Goal: Use online tool/utility: Utilize a website feature to perform a specific function

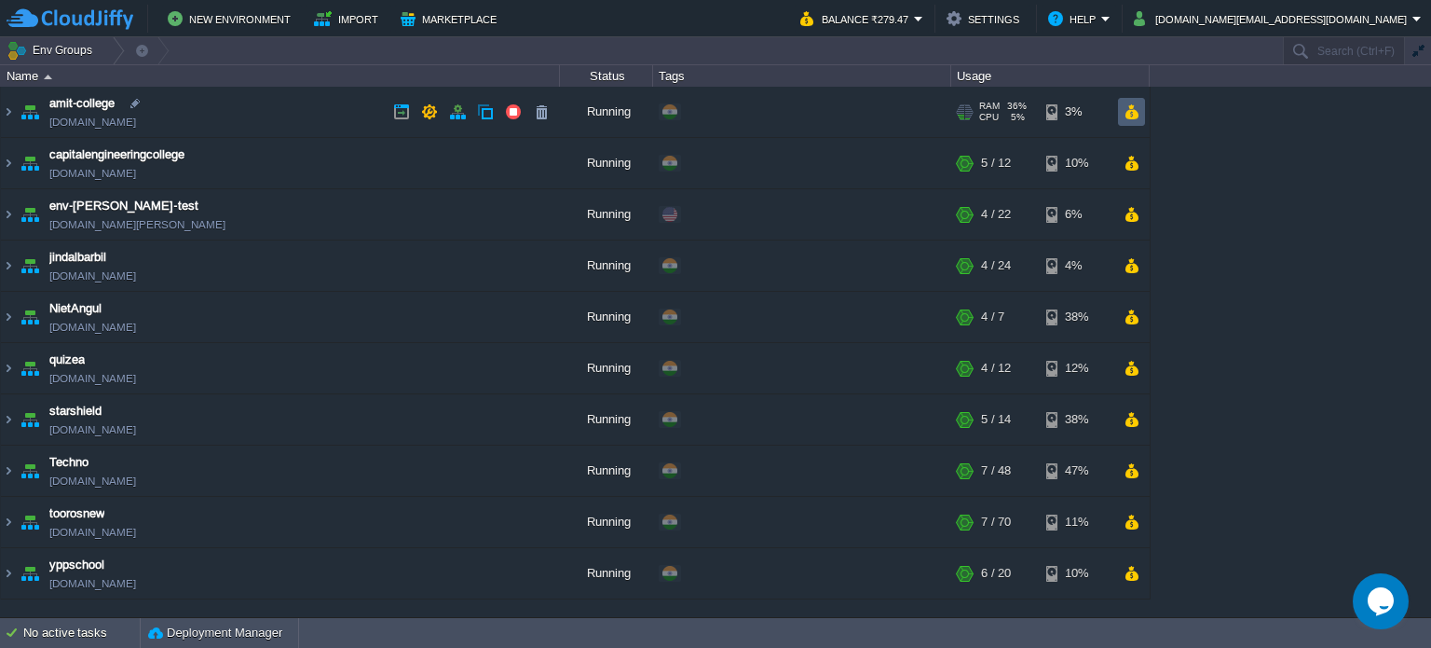
click at [1138, 118] on button "button" at bounding box center [1132, 111] width 16 height 17
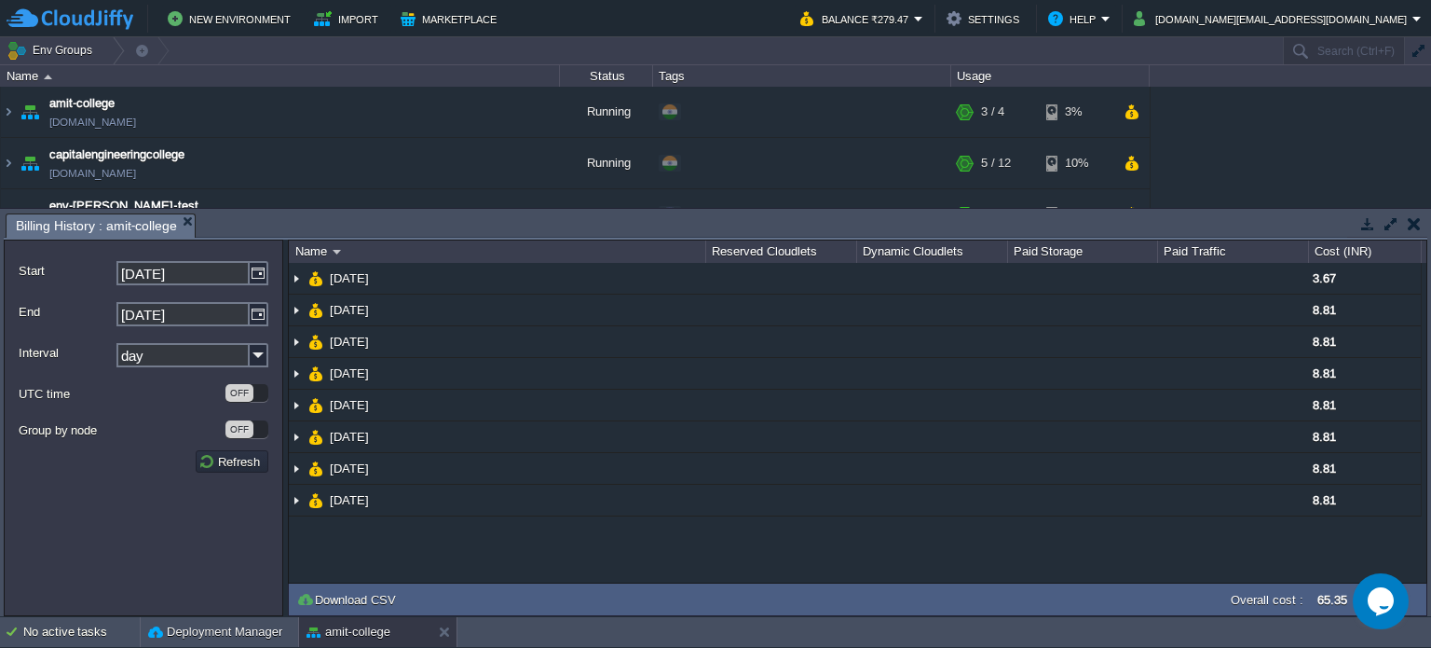
click at [1413, 222] on button "button" at bounding box center [1414, 223] width 13 height 17
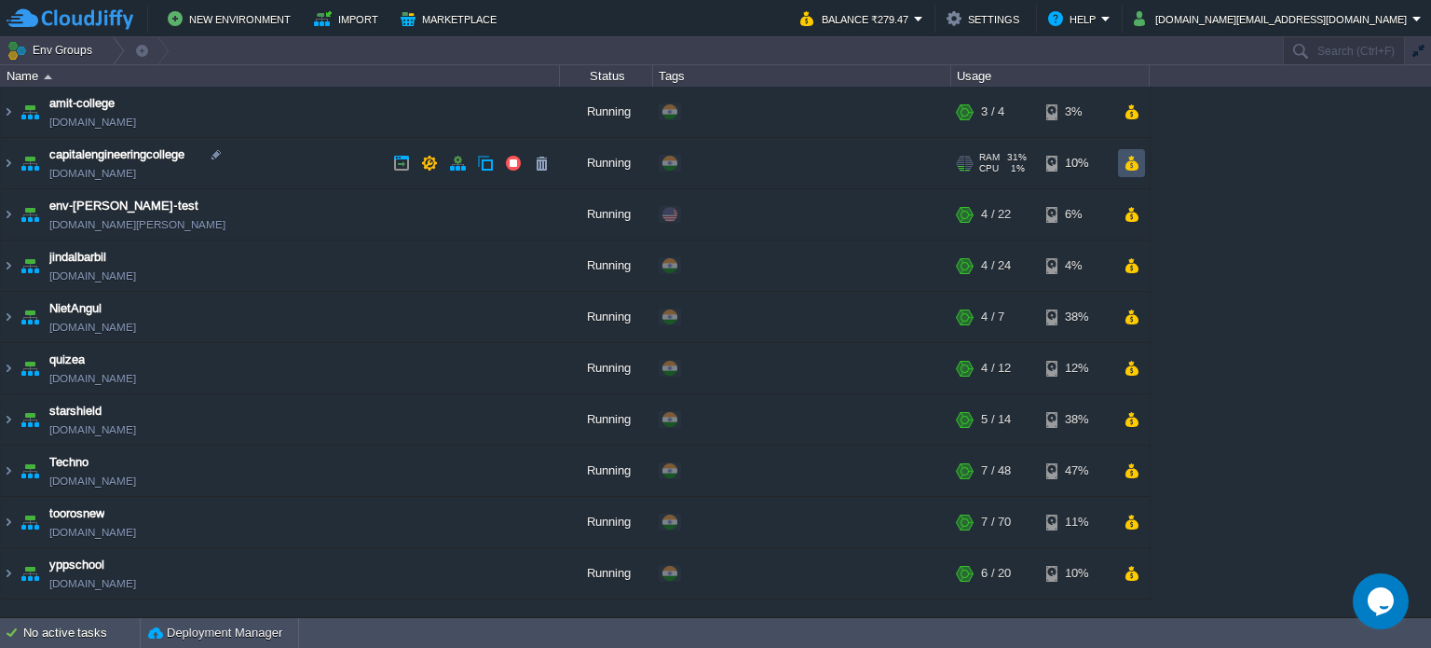
click at [1130, 157] on button "button" at bounding box center [1132, 163] width 16 height 17
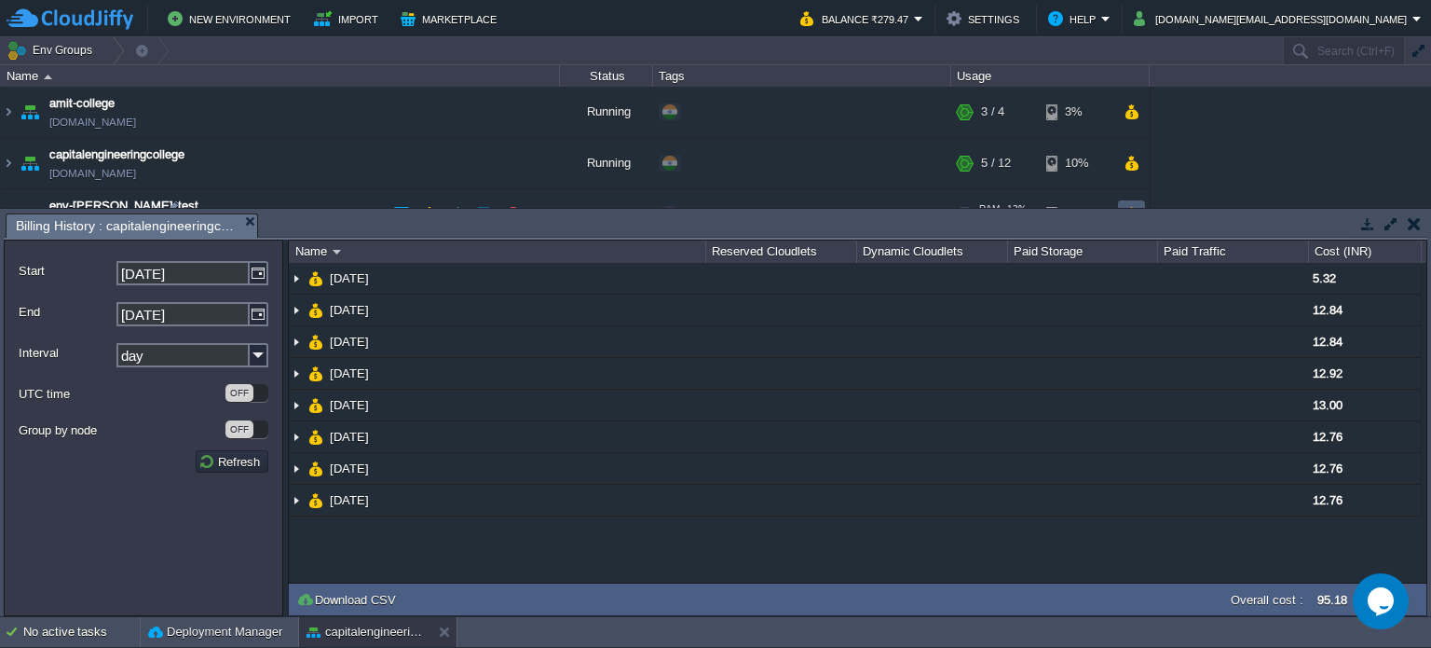
click at [1132, 200] on td at bounding box center [1131, 214] width 27 height 28
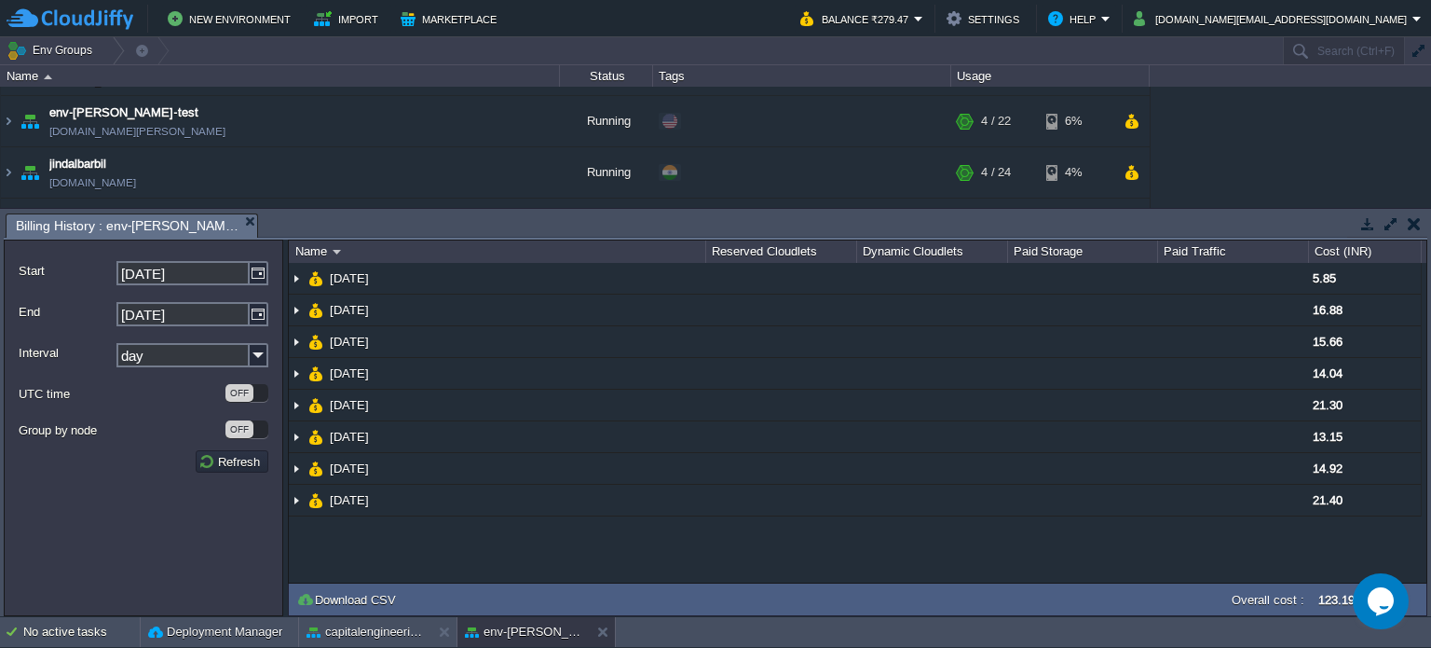
scroll to position [93, 0]
click at [1125, 174] on button "button" at bounding box center [1132, 172] width 16 height 17
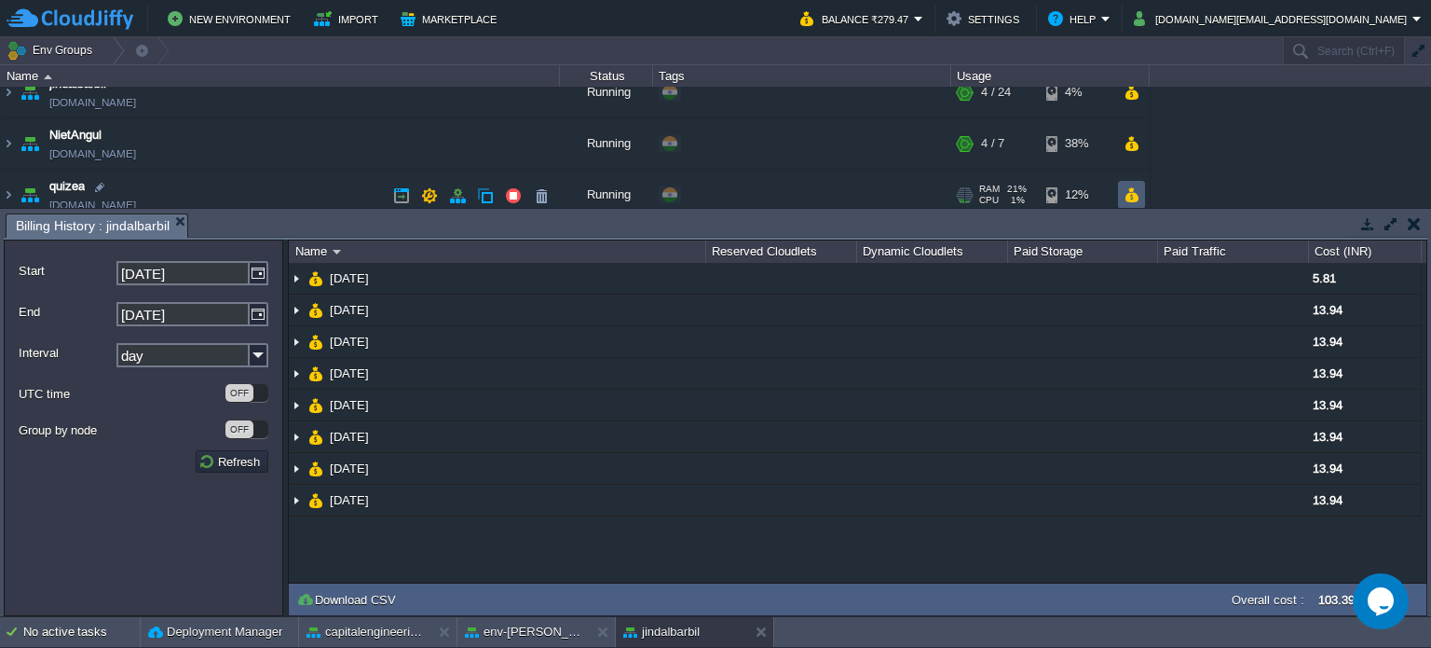
scroll to position [186, 0]
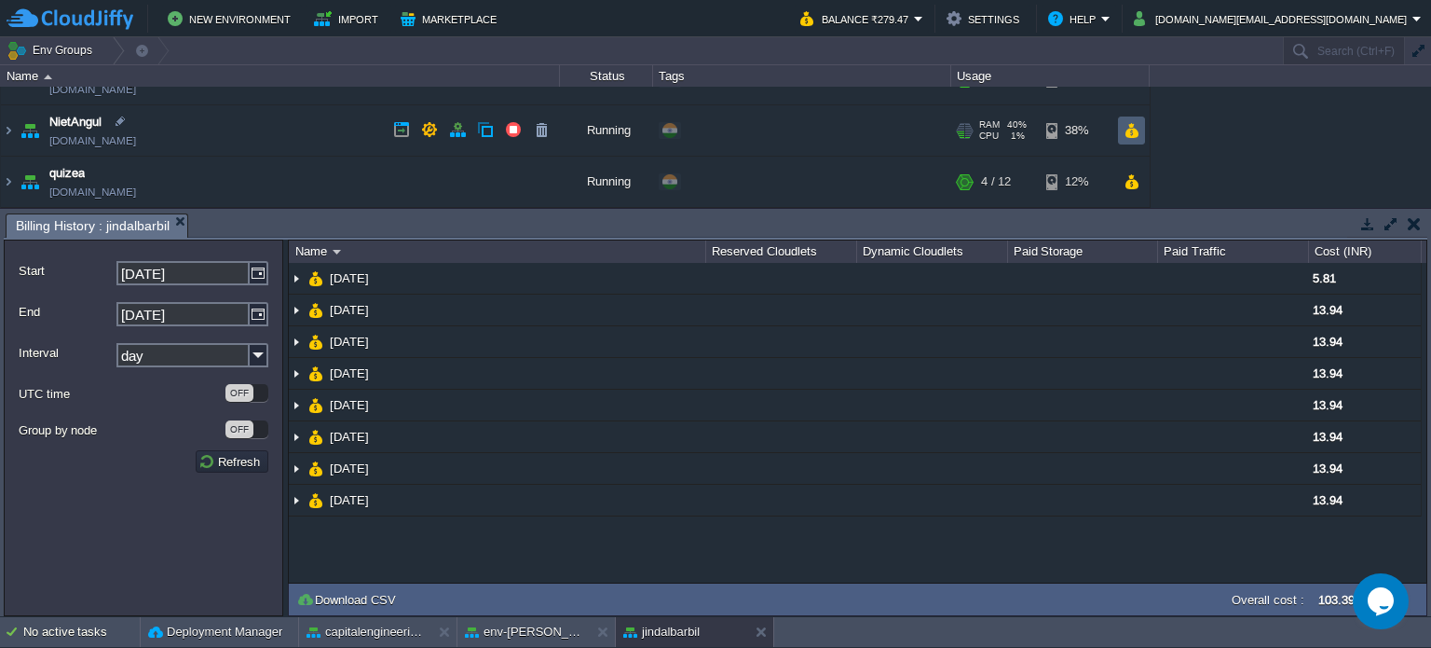
click at [1138, 125] on button "button" at bounding box center [1132, 130] width 16 height 17
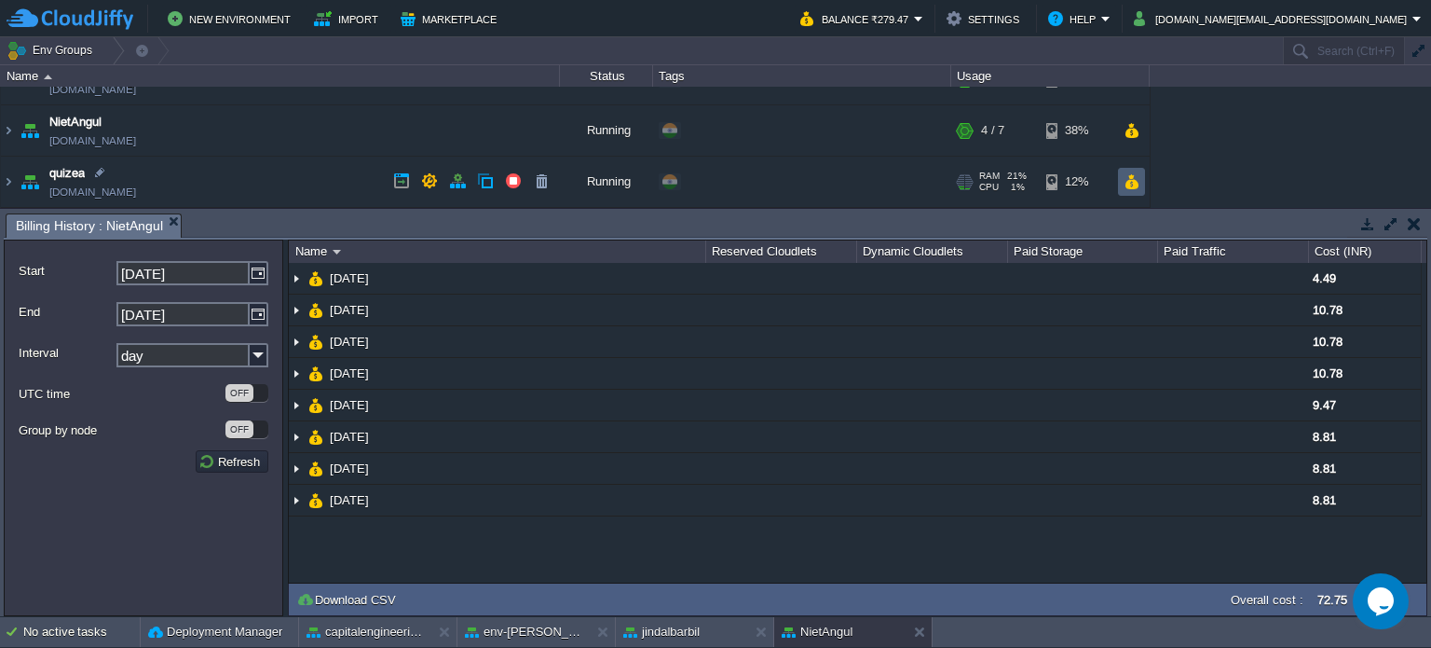
click at [1126, 182] on button "button" at bounding box center [1132, 181] width 16 height 17
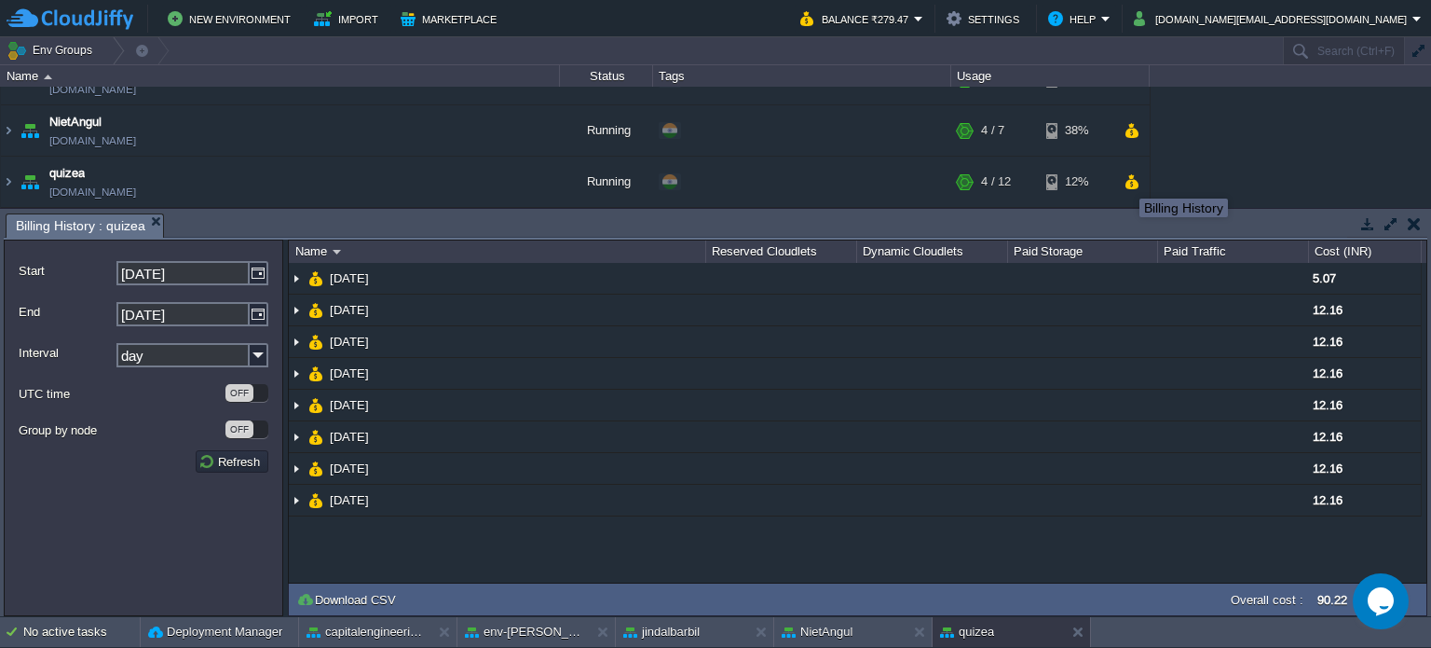
scroll to position [280, 0]
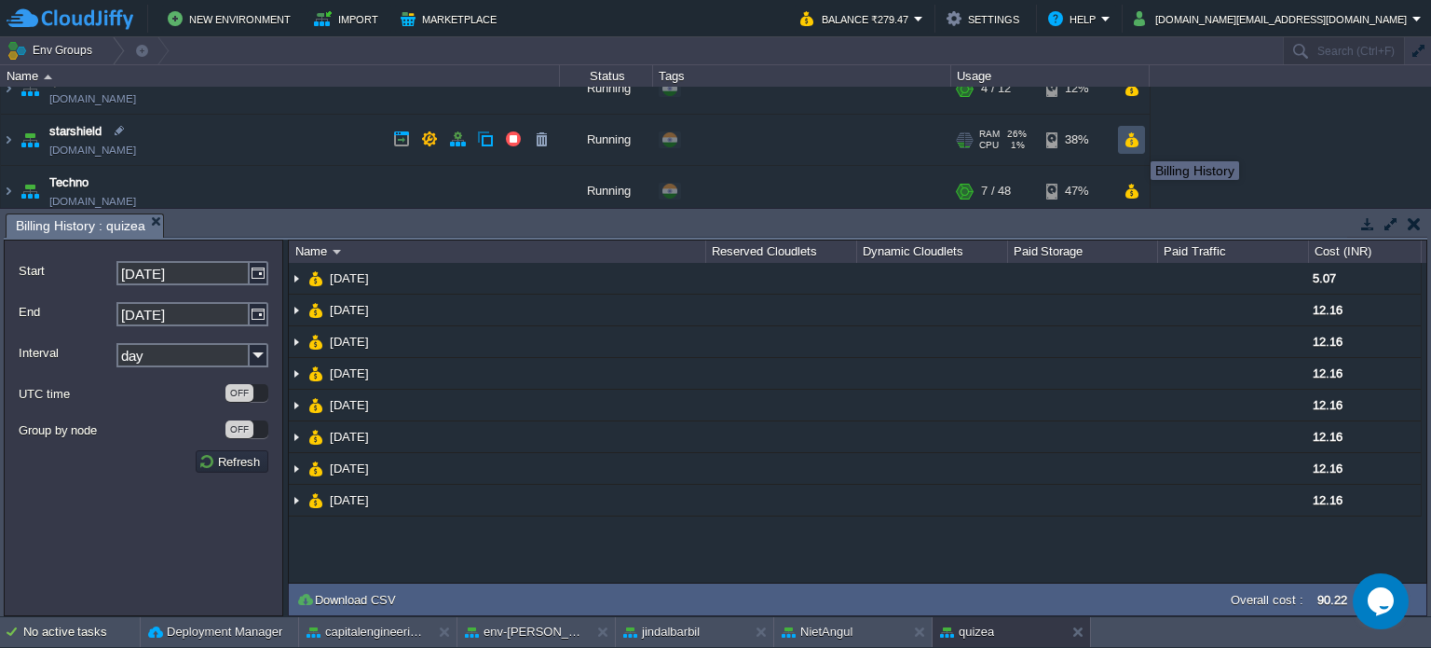
click at [1137, 137] on button "button" at bounding box center [1132, 139] width 16 height 17
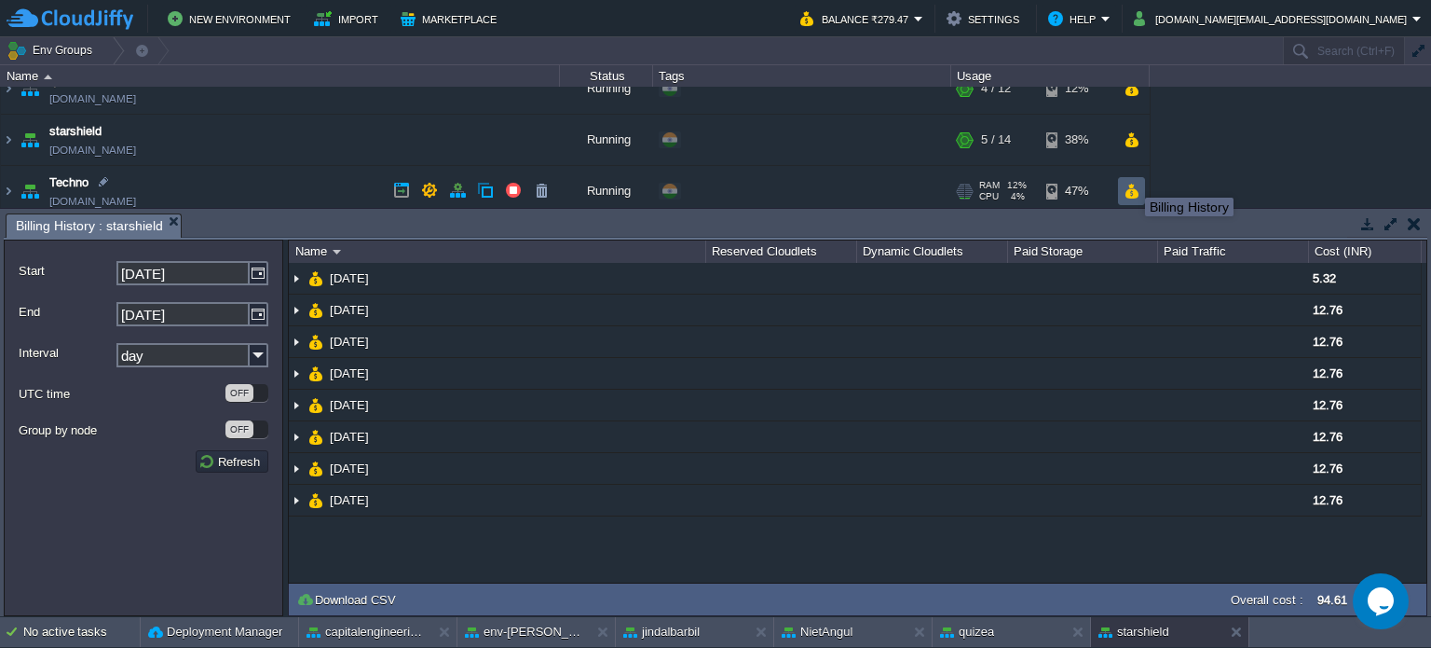
click at [1132, 183] on button "button" at bounding box center [1132, 191] width 16 height 17
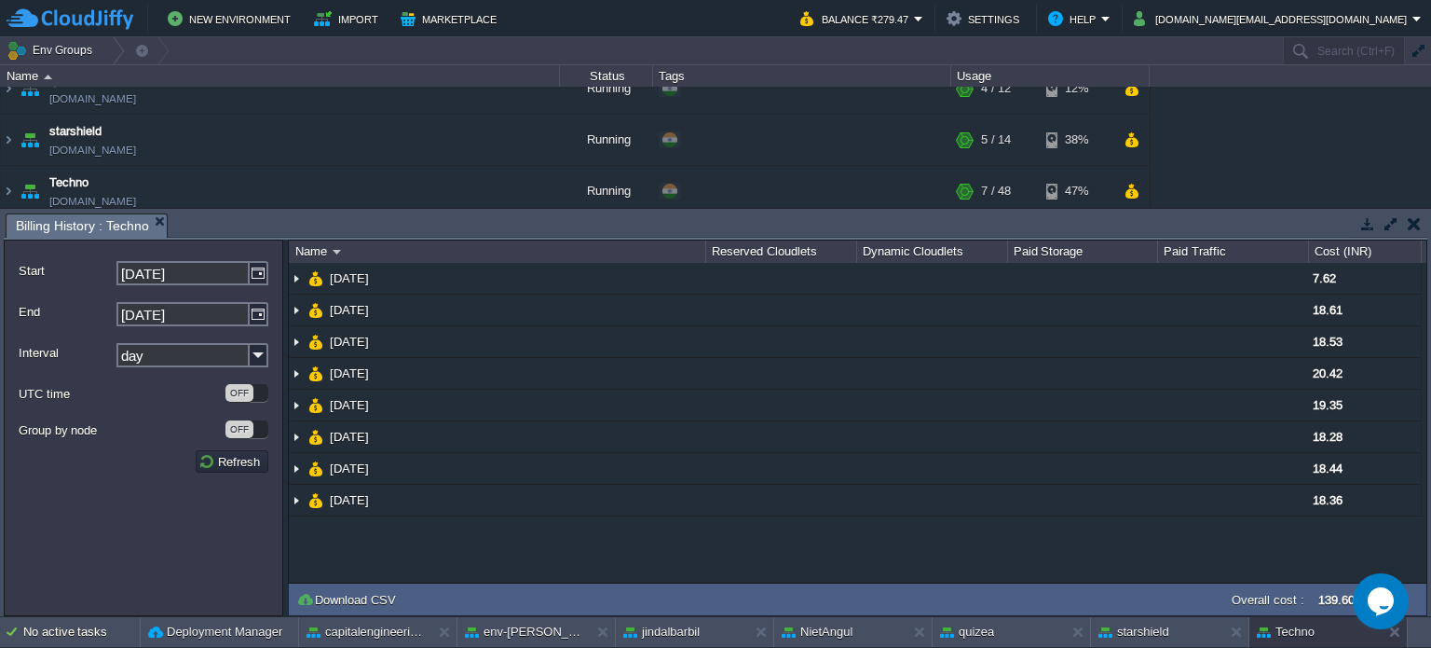
scroll to position [373, 0]
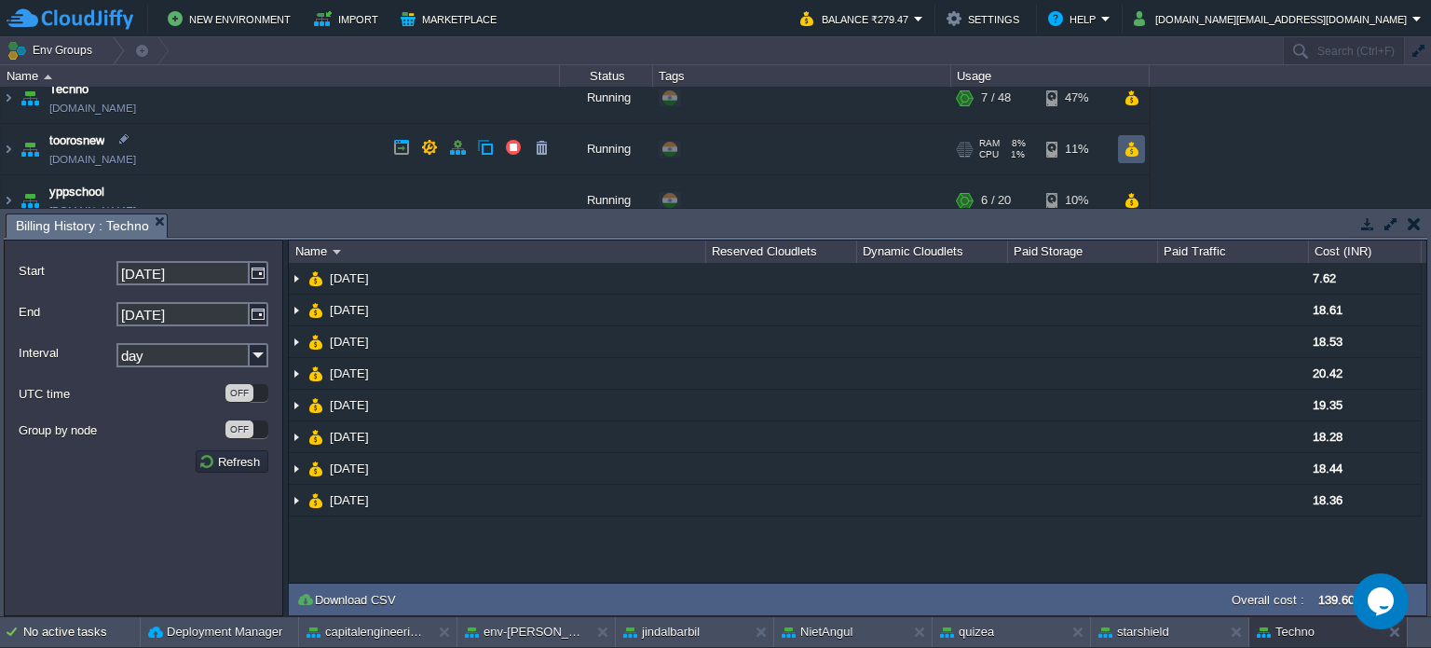
click at [1130, 141] on button "button" at bounding box center [1132, 149] width 16 height 17
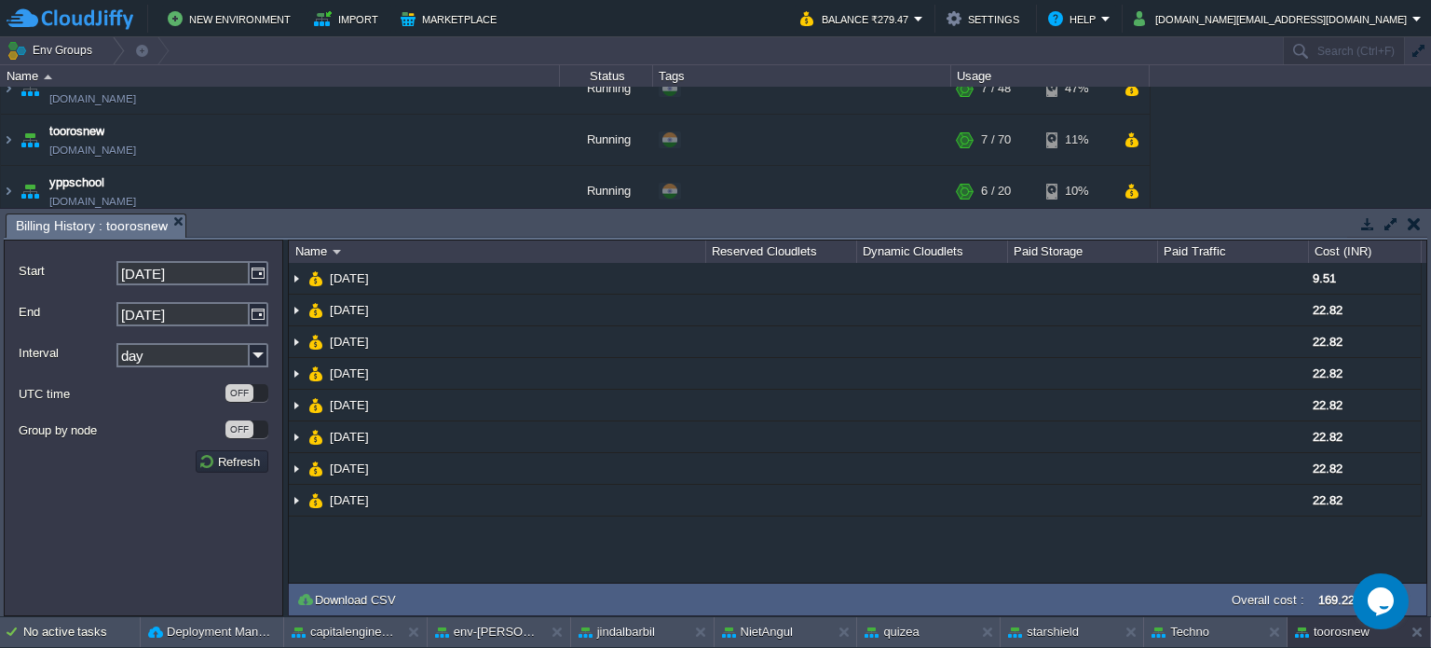
scroll to position [389, 0]
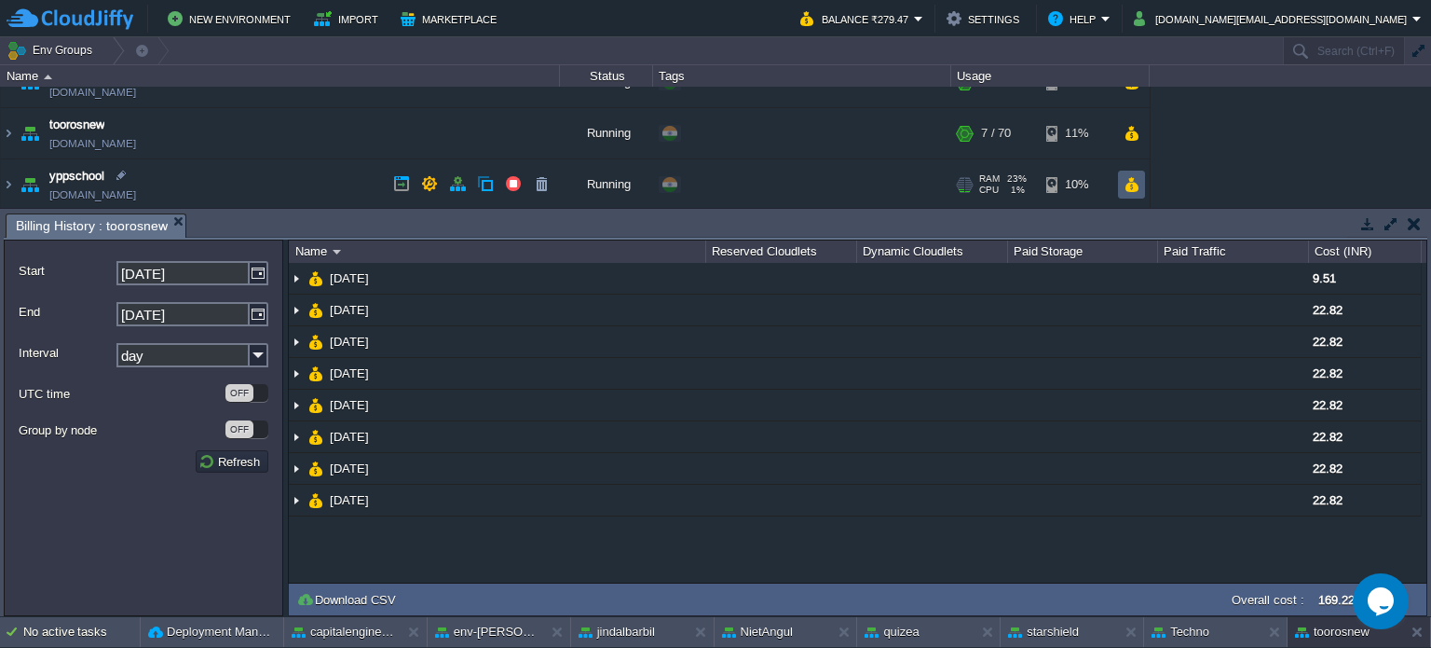
click at [1124, 181] on button "button" at bounding box center [1132, 184] width 16 height 17
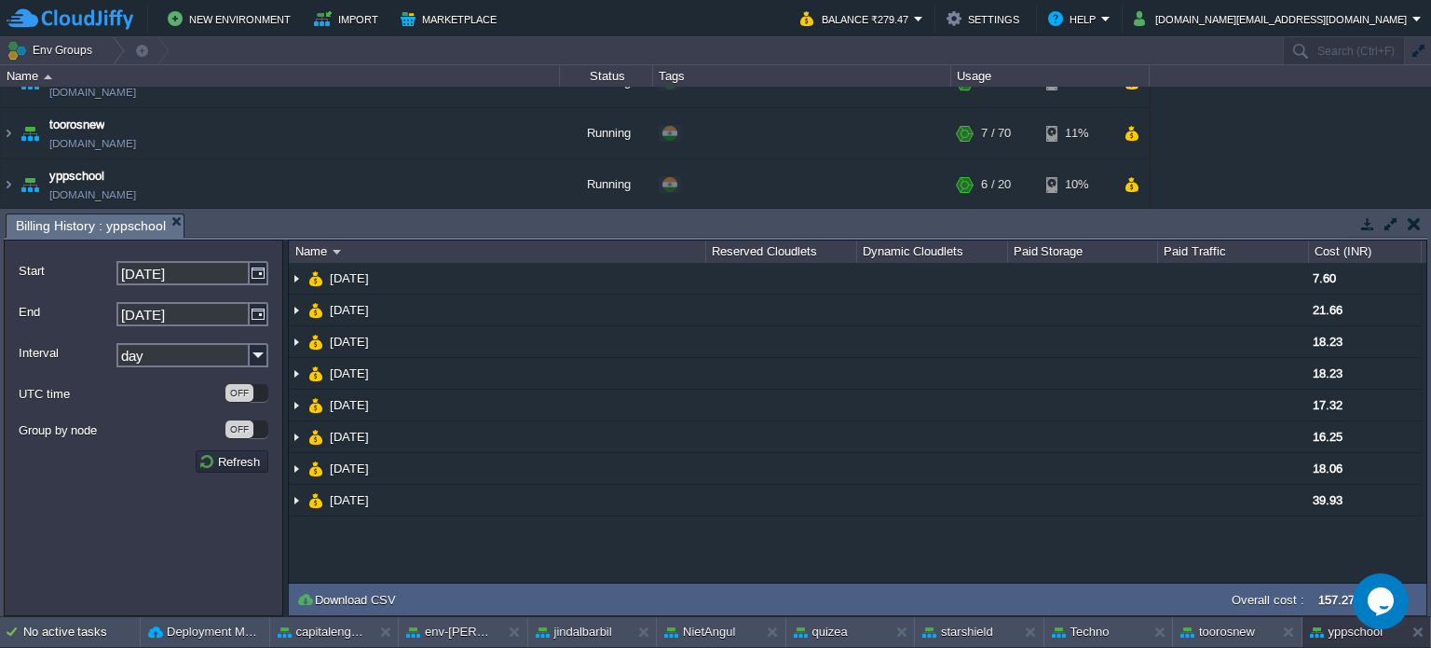
click at [1411, 228] on button "button" at bounding box center [1414, 223] width 13 height 17
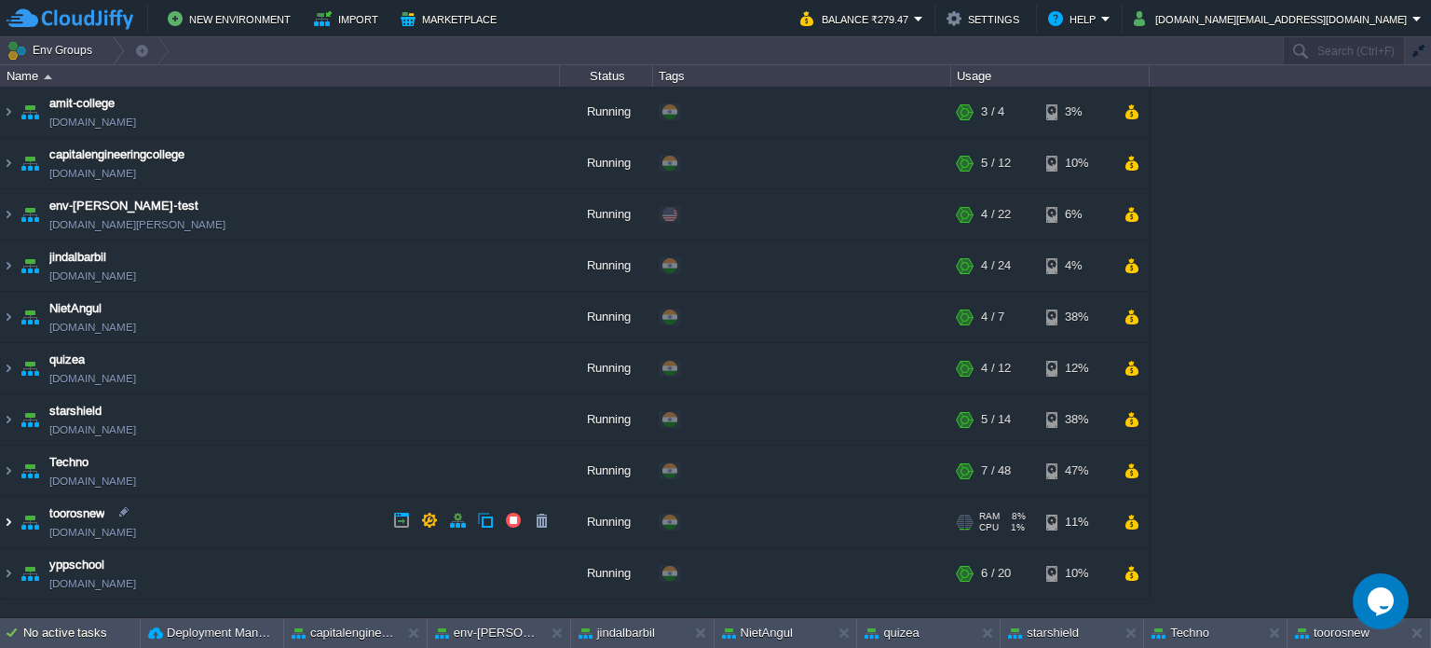
click at [2, 515] on img at bounding box center [8, 522] width 15 height 50
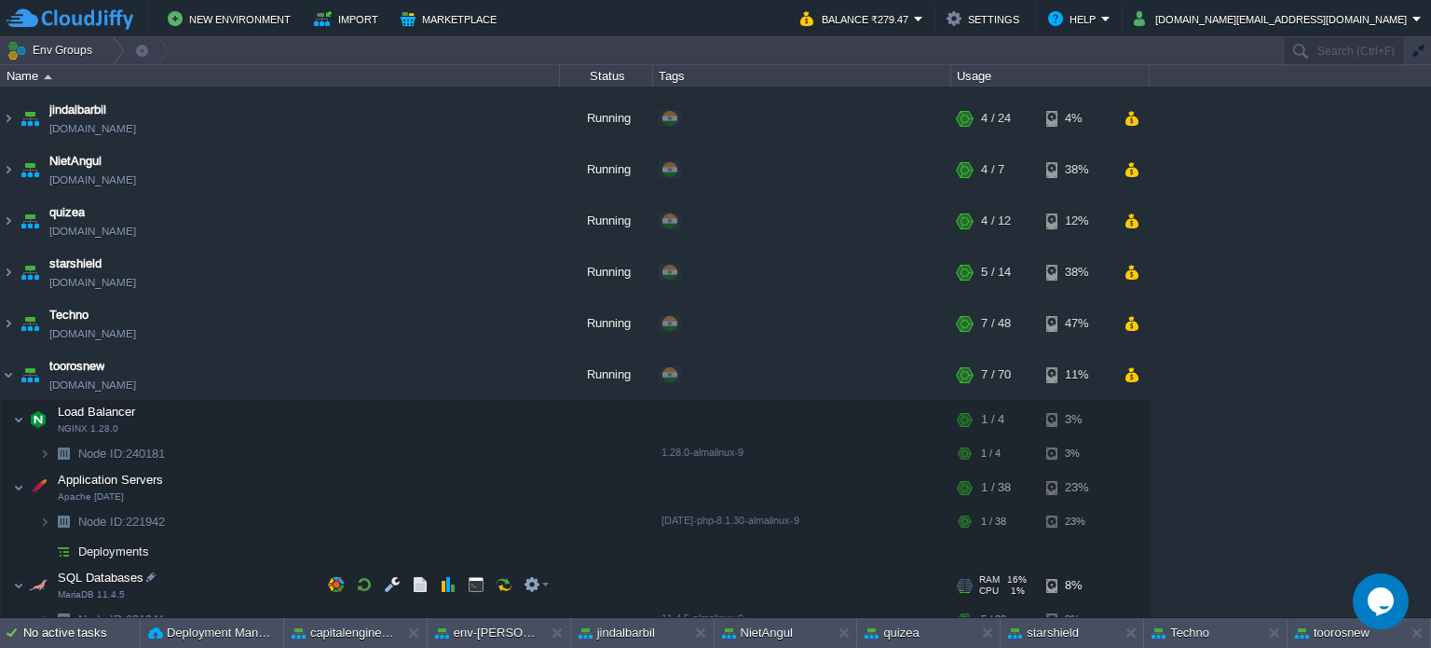
scroll to position [149, 0]
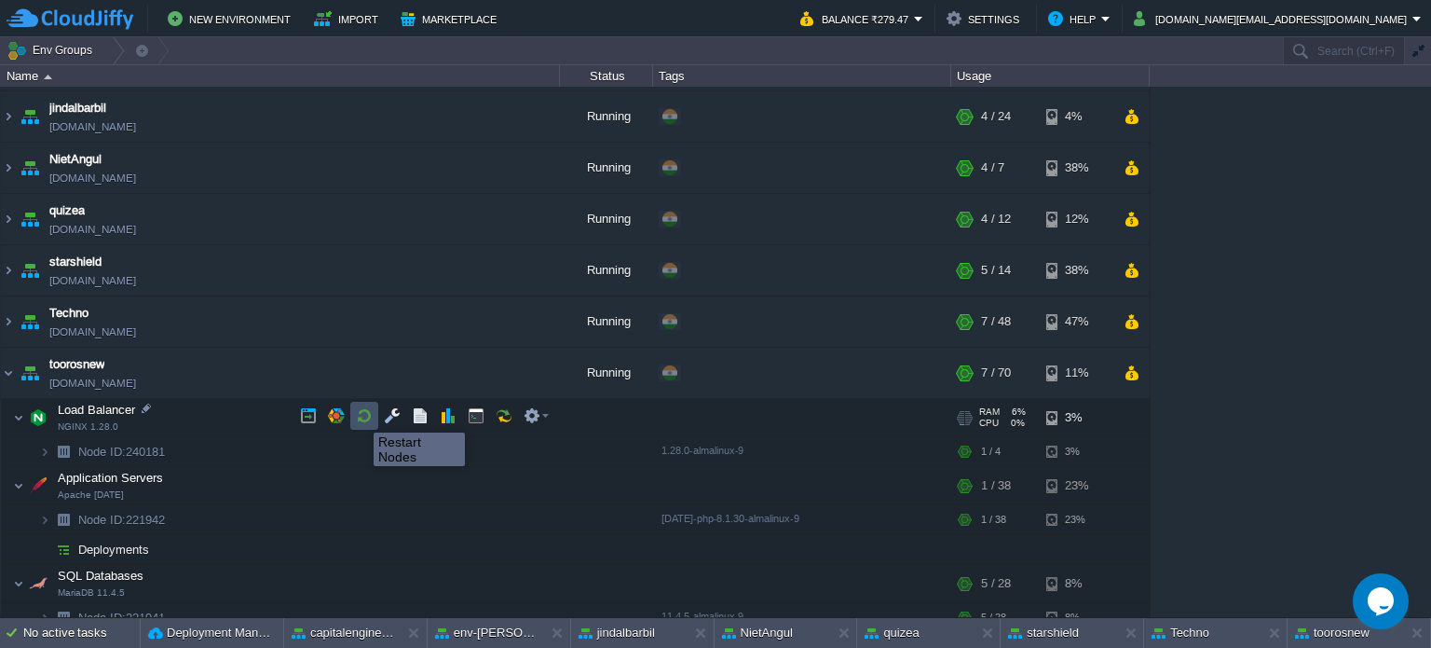
click at [360, 416] on button "button" at bounding box center [364, 415] width 17 height 17
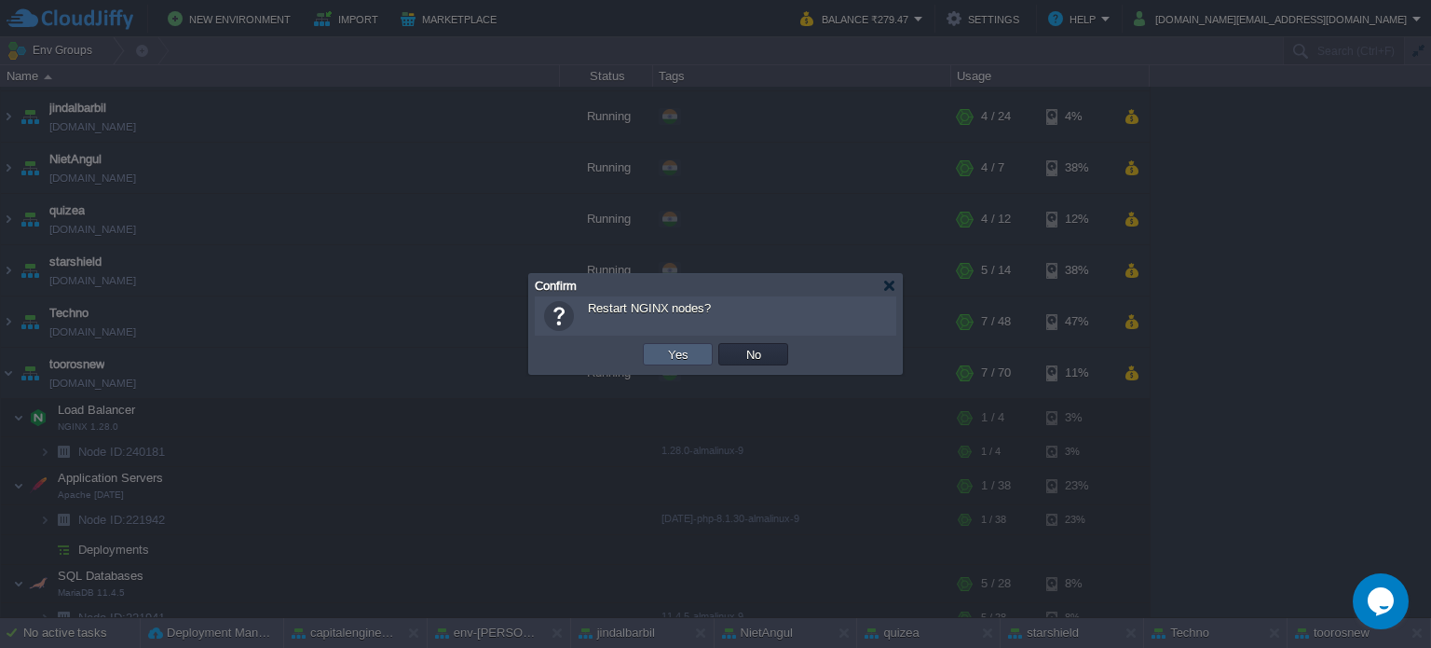
click at [656, 357] on td "Yes" at bounding box center [678, 354] width 70 height 22
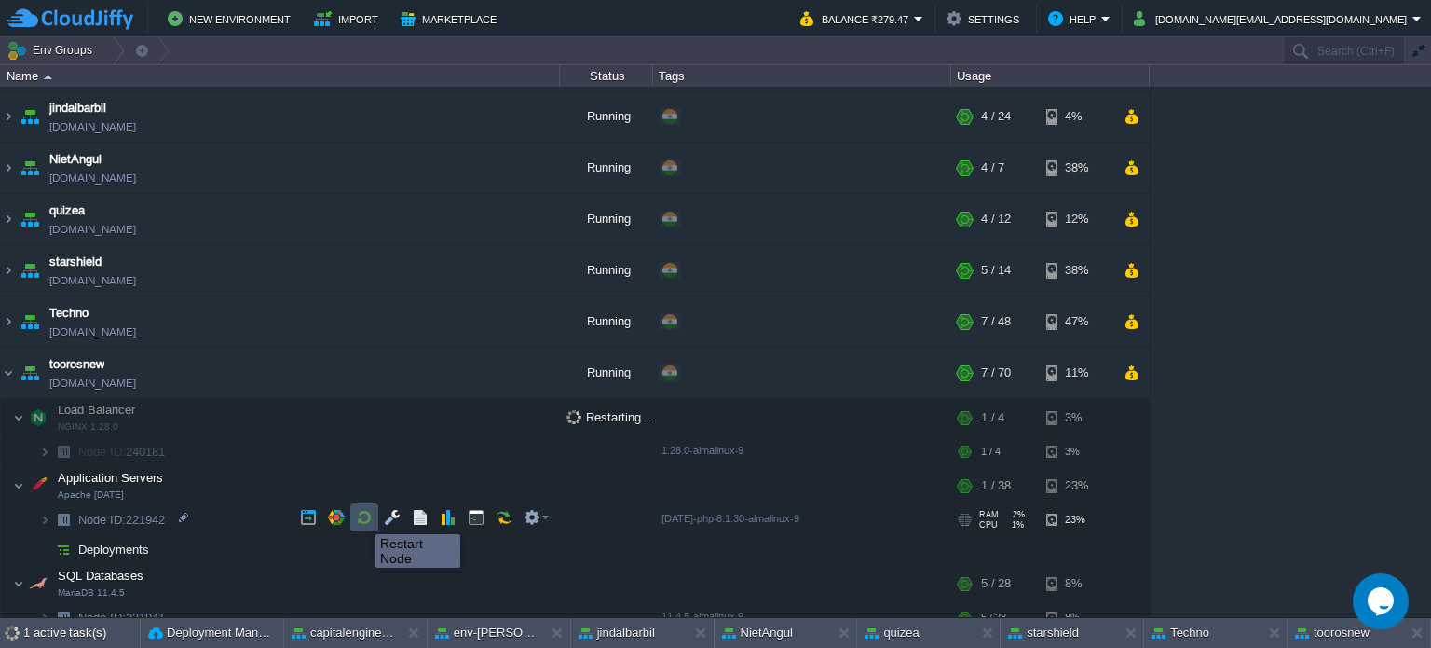
click at [362, 517] on button "button" at bounding box center [364, 517] width 17 height 17
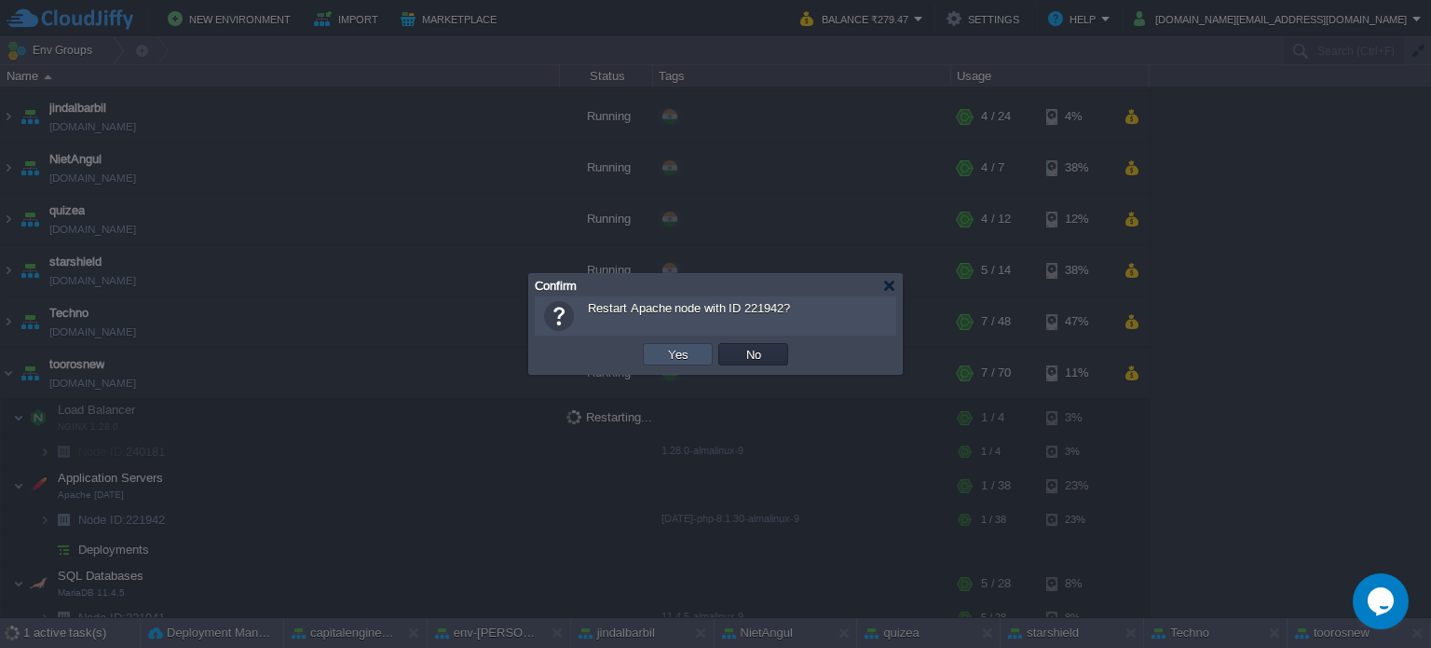
click at [667, 357] on button "Yes" at bounding box center [678, 354] width 32 height 17
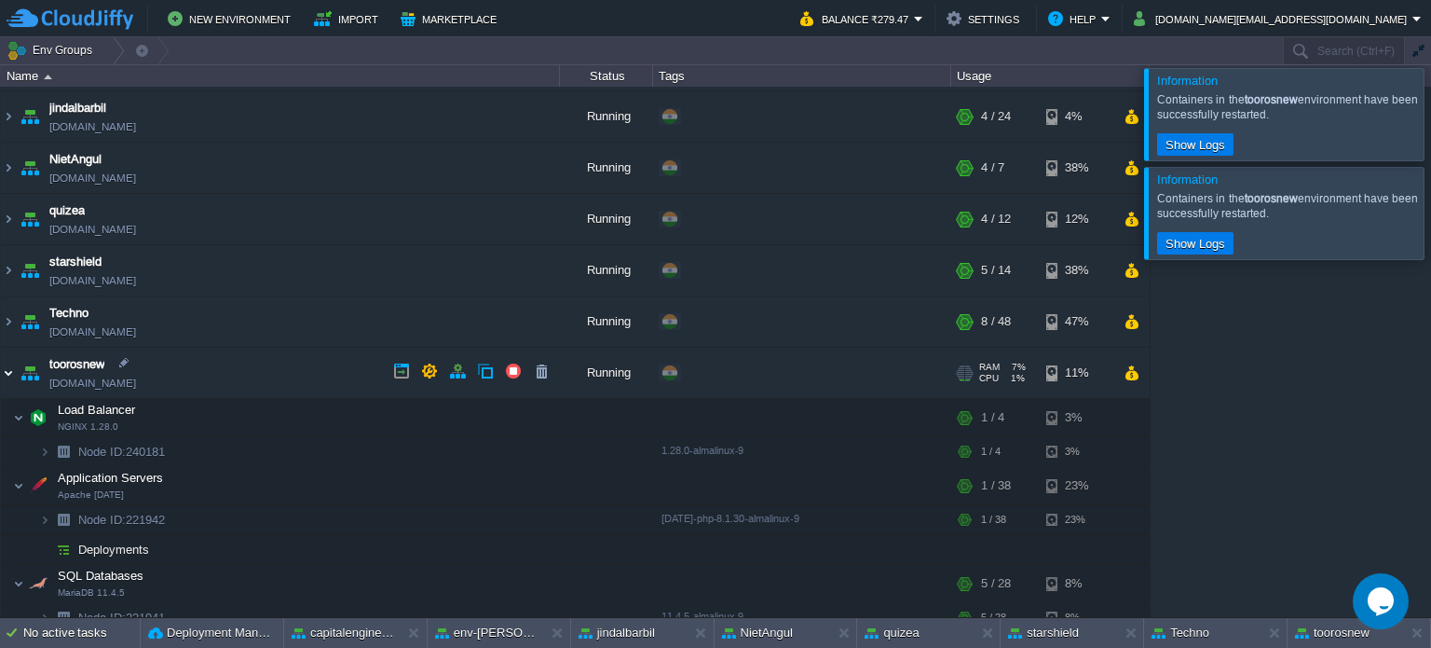
click at [2, 374] on img at bounding box center [8, 373] width 15 height 50
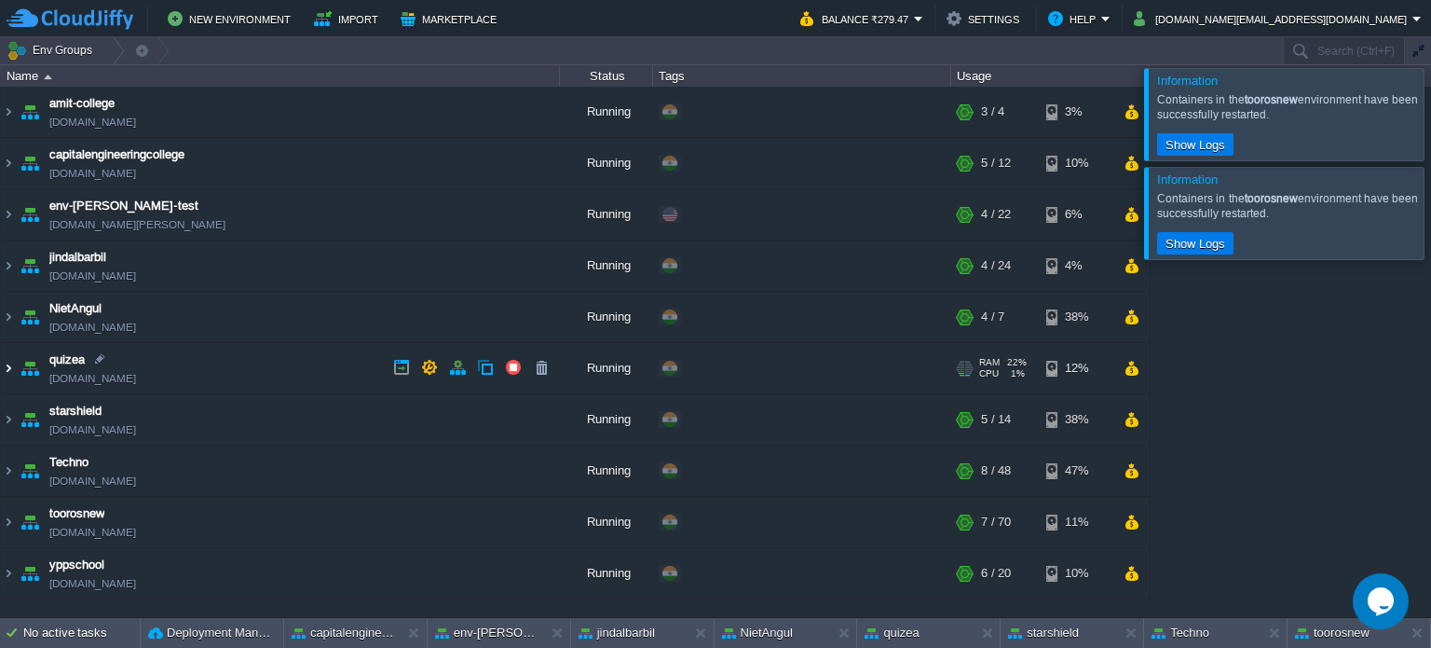
scroll to position [0, 0]
click at [1430, 215] on div at bounding box center [1453, 212] width 0 height 91
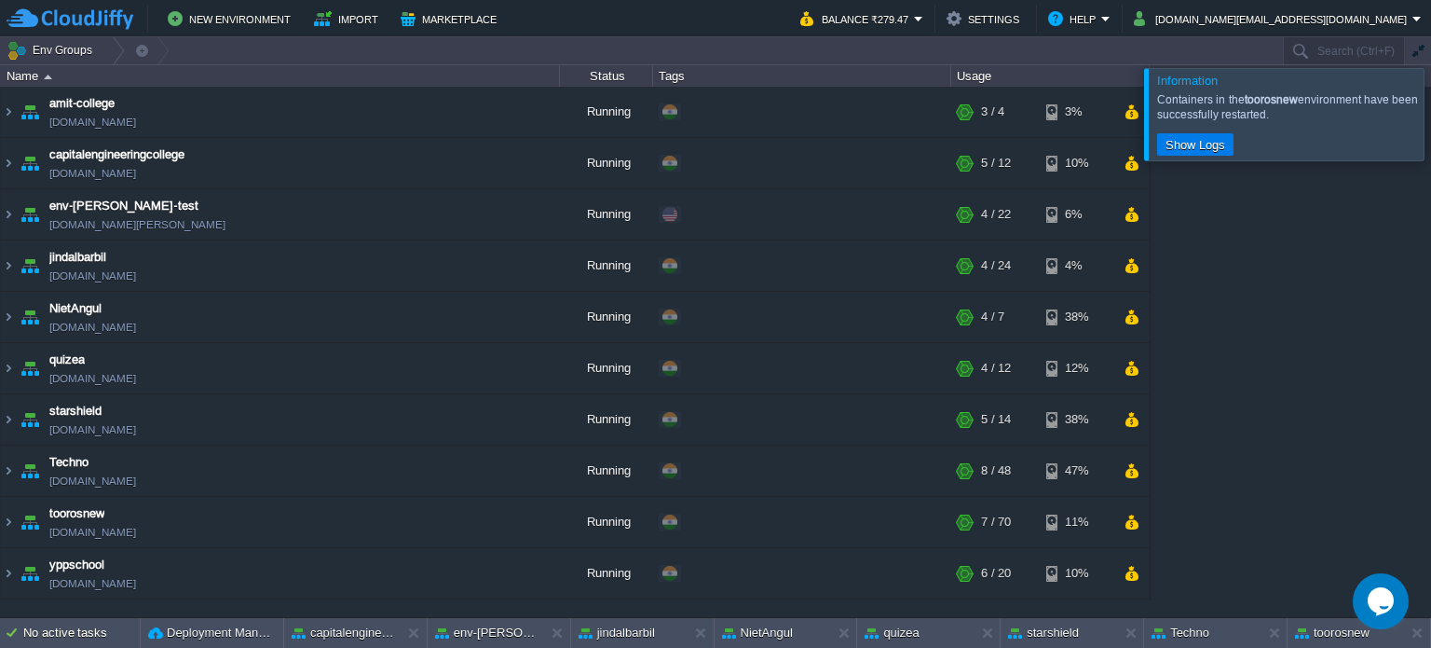
click at [1430, 115] on div at bounding box center [1453, 113] width 0 height 91
